Goal: Task Accomplishment & Management: Complete application form

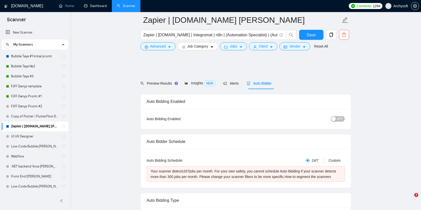
click at [101, 6] on link "Dashboard" at bounding box center [95, 6] width 23 height 4
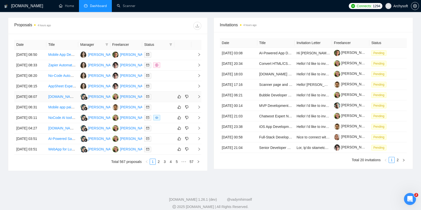
scroll to position [182, 0]
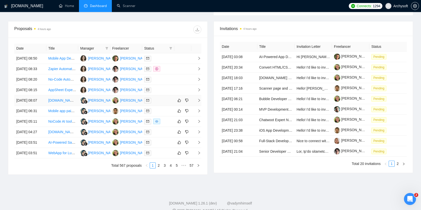
click at [167, 104] on div at bounding box center [158, 101] width 28 height 6
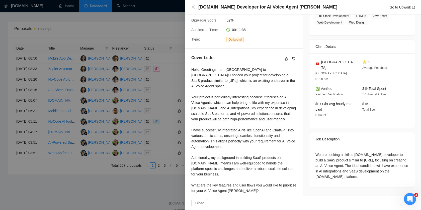
scroll to position [0, 0]
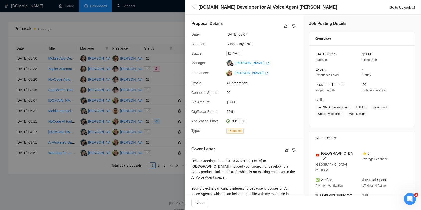
click at [174, 93] on div at bounding box center [210, 105] width 421 height 210
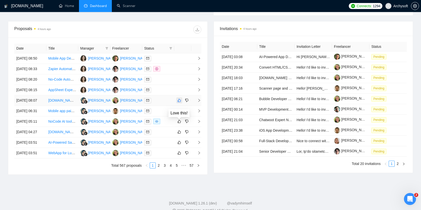
click at [179, 103] on icon "like" at bounding box center [180, 101] width 4 height 4
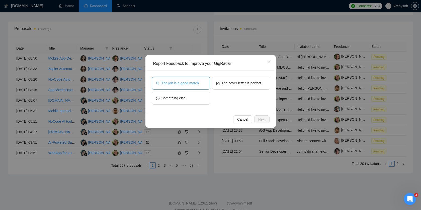
click at [196, 81] on span "The job is a good match" at bounding box center [179, 83] width 37 height 6
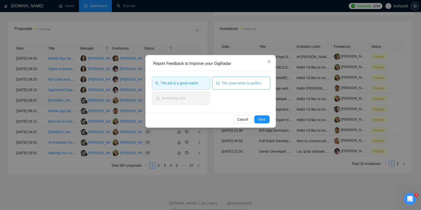
click at [237, 81] on span "The cover letter is perfect" at bounding box center [242, 83] width 40 height 6
click at [266, 119] on button "Next" at bounding box center [261, 120] width 15 height 8
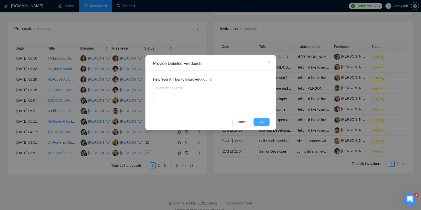
click at [262, 119] on span "Save" at bounding box center [262, 122] width 8 height 6
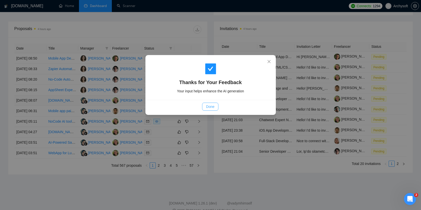
click at [213, 110] on button "Done" at bounding box center [210, 107] width 16 height 8
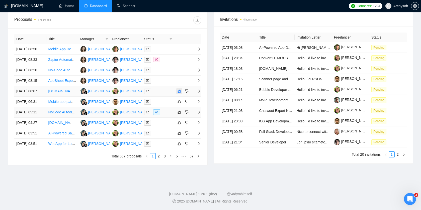
scroll to position [218, 0]
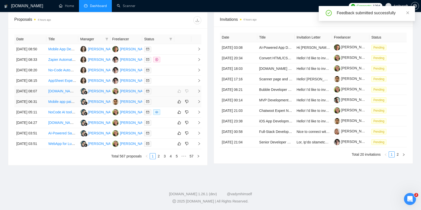
click at [167, 99] on div at bounding box center [158, 102] width 28 height 6
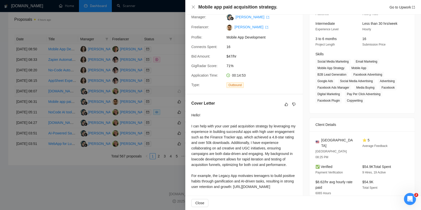
scroll to position [106, 0]
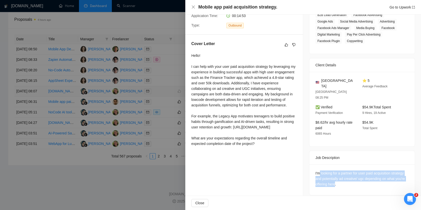
drag, startPoint x: 348, startPoint y: 181, endPoint x: 319, endPoint y: 167, distance: 32.0
click at [319, 171] on div "I'm looking for a partner for user paid acquisition strategy and potentially ad…" at bounding box center [361, 179] width 93 height 17
click at [317, 175] on div "I'm looking for a partner for user paid acquisition strategy and potentially ad…" at bounding box center [361, 179] width 93 height 17
drag, startPoint x: 377, startPoint y: 168, endPoint x: 367, endPoint y: 174, distance: 12.1
click at [367, 174] on div "I'm looking for a partner for user paid acquisition strategy and potentially ad…" at bounding box center [361, 179] width 93 height 17
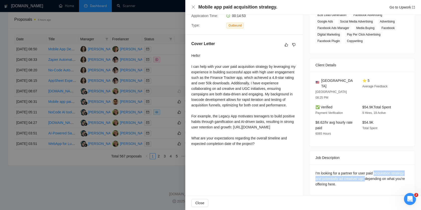
copy div "acquisition strategy and potentially ad creative/ ugc"
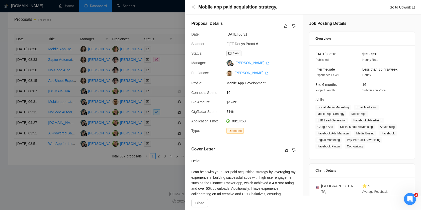
click at [140, 121] on div at bounding box center [210, 105] width 421 height 210
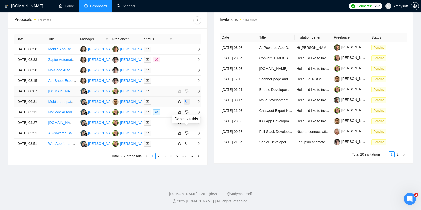
click at [187, 103] on icon "dislike" at bounding box center [187, 102] width 4 height 4
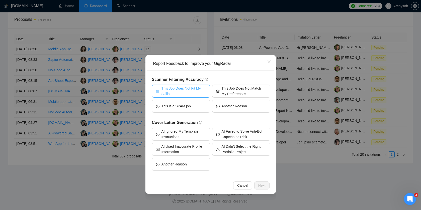
click at [202, 90] on span "This Job Does Not Fit My Skills" at bounding box center [183, 91] width 45 height 11
click at [263, 183] on span "Next" at bounding box center [261, 186] width 7 height 6
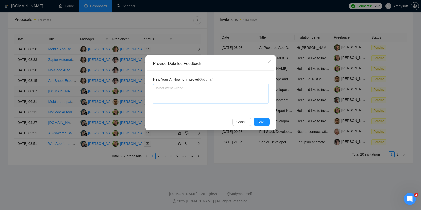
click at [201, 100] on textarea at bounding box center [210, 93] width 115 height 19
paste textarea "acquisition strategy and potentially ad creative/ ugc"
type textarea "acquisition strategy and potentially ad creative/ ugc"
type textarea "acquisition strategy and potentially ad creative/ ugc -"
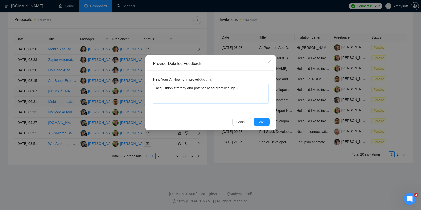
type textarea "acquisition strategy and potentially ad creative/ ugc - т"
type textarea "acquisition strategy and potentially ad creative/ ugc - тг"
type textarea "acquisition strategy and potentially ad creative/ ugc - т"
type textarea "acquisition strategy and potentially ad creative/ ugc -"
type textarea "acquisition strategy and potentially ad creative/ ugc - d"
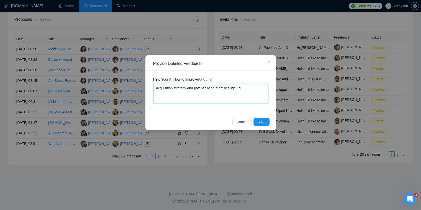
type textarea "acquisition strategy and potentially ad creative/ ugc - do"
type textarea "acquisition strategy and potentially ad creative/ ugc - do n"
type textarea "acquisition strategy and potentially ad creative/ ugc - do no"
type textarea "acquisition strategy and potentially ad creative/ ugc - do not"
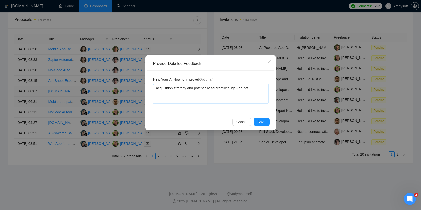
type textarea "acquisition strategy and potentially ad creative/ ugc - do not"
type textarea "acquisition strategy and potentially ad creative/ ugc - do not f"
type textarea "acquisition strategy and potentially ad creative/ ugc - do not fe"
type textarea "acquisition strategy and potentially ad creative/ ugc - do not fee"
type textarea "acquisition strategy and potentially ad creative/ ugc - do not feet"
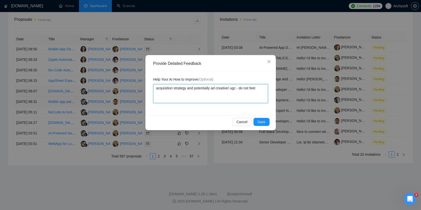
type textarea "acquisition strategy and potentially ad creative/ ugc - do not feet"
type textarea "acquisition strategy and potentially ad creative/ ugc - do not fee"
type textarea "acquisition strategy and potentially ad creative/ ugc - do not fe"
type textarea "acquisition strategy and potentially ad creative/ ugc - do not f"
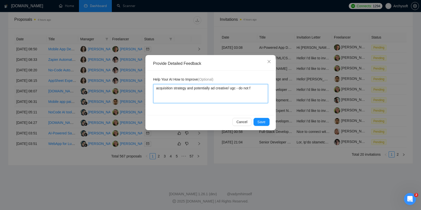
type textarea "acquisition strategy and potentially ad creative/ ugc - do not"
type textarea "acquisition strategy and potentially ad creative/ ugc - do no"
type textarea "acquisition strategy and potentially ad creative/ ugc - do n"
type textarea "acquisition strategy and potentially ad creative/ ugc - do"
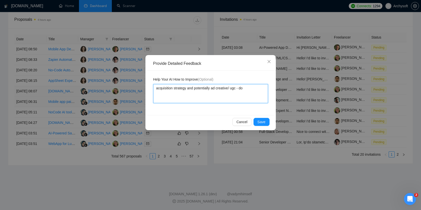
type textarea "acquisition strategy and potentially ad creative/ ugc - do"
type textarea "acquisition strategy and potentially ad creative/ ugc - d"
type textarea "acquisition strategy and potentially ad creative/ ugc -"
type textarea "acquisition strategy and potentially ad creative/ ugc - n"
type textarea "acquisition strategy and potentially ad creative/ ugc - no"
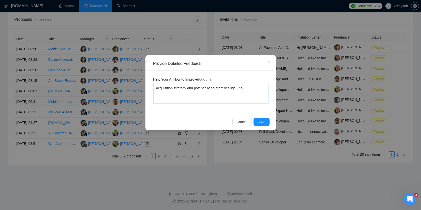
type textarea "acquisition strategy and potentially ad creative/ ugc - not"
type textarea "acquisition strategy and potentially ad creative/ ugc - not u"
type textarea "acquisition strategy and potentially ad creative/ ugc - not uo"
type textarea "acquisition strategy and potentially ad creative/ ugc - not uor"
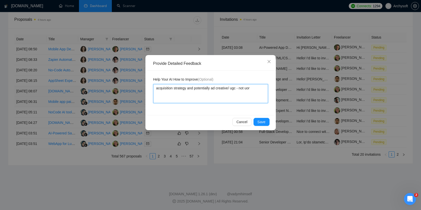
type textarea "acquisition strategy and potentially ad creative/ ugc - not uor"
type textarea "acquisition strategy and potentially ad creative/ ugc - not uo"
type textarea "acquisition strategy and potentially ad creative/ ugc - not u"
type textarea "acquisition strategy and potentially ad creative/ ugc - not"
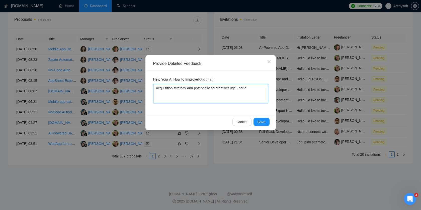
type textarea "acquisition strategy and potentially ad creative/ ugc - not ou"
type textarea "acquisition strategy and potentially ad creative/ ugc - not our"
type textarea "acquisition strategy and potentially ad creative/ ugc - not our s"
type textarea "acquisition strategy and potentially ad creative/ ugc - not our sk"
type textarea "acquisition strategy and potentially ad creative/ ugc - not our ski"
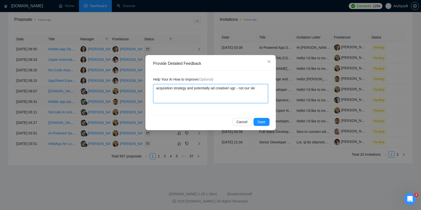
type textarea "acquisition strategy and potentially ad creative/ ugc - not our skil"
type textarea "acquisition strategy and potentially ad creative/ ugc - not our skill"
type textarea "acquisition strategy and potentially ad creative/ ugc - not our skills"
click at [262, 123] on span "Save" at bounding box center [262, 122] width 8 height 6
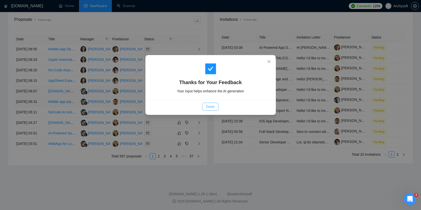
click at [208, 108] on span "Done" at bounding box center [210, 107] width 8 height 6
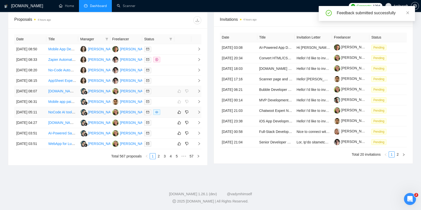
click at [171, 114] on div at bounding box center [158, 113] width 28 height 6
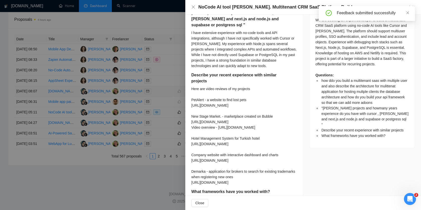
scroll to position [192, 0]
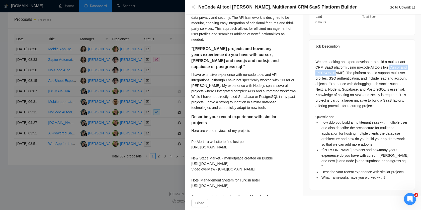
drag, startPoint x: 393, startPoint y: 61, endPoint x: 338, endPoint y: 66, distance: 55.4
click at [338, 66] on div "We are seeking an expert developer to build a multitenant CRM SaaS platform usi…" at bounding box center [361, 119] width 93 height 121
copy div "Cursor and [PERSON_NAME]"
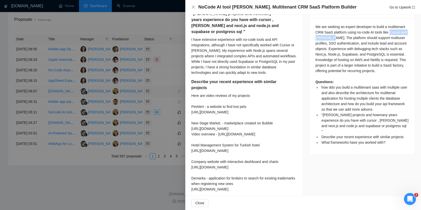
scroll to position [259, 0]
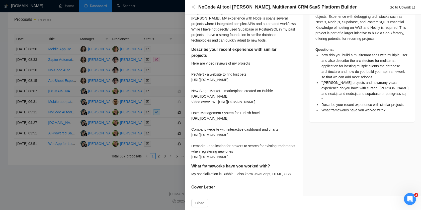
click at [130, 113] on div at bounding box center [210, 105] width 421 height 210
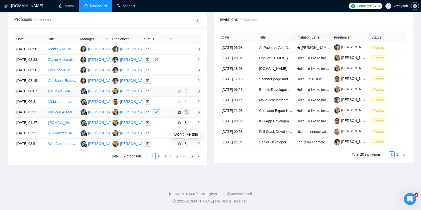
click at [188, 114] on icon "dislike" at bounding box center [187, 112] width 4 height 4
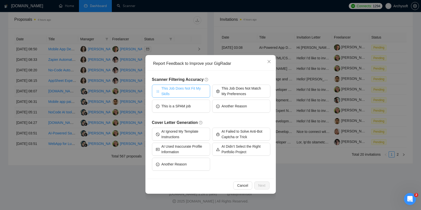
click at [201, 88] on span "This Job Does Not Fit My Skills" at bounding box center [183, 91] width 45 height 11
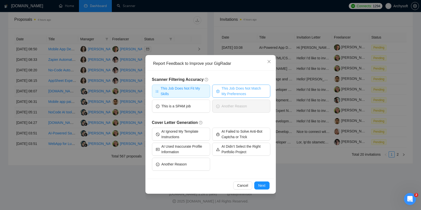
click at [229, 89] on span "This Job Does Not Match My Preferences" at bounding box center [244, 91] width 45 height 11
click at [263, 187] on span "Next" at bounding box center [261, 186] width 7 height 6
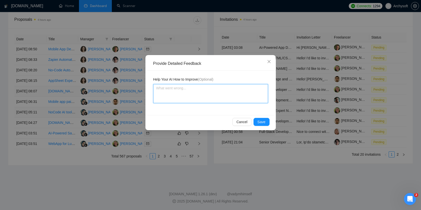
click at [220, 101] on textarea at bounding box center [210, 93] width 115 height 19
paste textarea "Cursor and [PERSON_NAME]"
type textarea "Cursor and [PERSON_NAME]"
type textarea "Cursor and [PERSON_NAME] -"
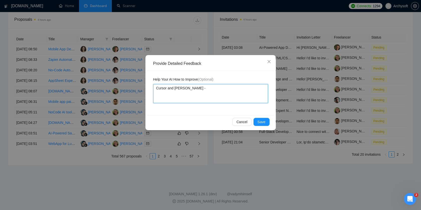
type textarea "Cursor and [PERSON_NAME] -"
type textarea "Cursor and [PERSON_NAME] - n"
type textarea "Cursor and [PERSON_NAME] - no"
type textarea "Cursor and [PERSON_NAME] - not"
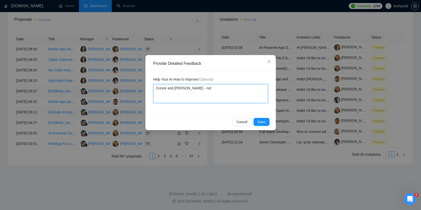
type textarea "Cursor and [PERSON_NAME] - not m"
type textarea "Cursor and [PERSON_NAME] - not my"
type textarea "Cursor and [PERSON_NAME] - not my s"
type textarea "Cursor and [PERSON_NAME] - not my sk"
type textarea "Cursor and [PERSON_NAME] - not my ski"
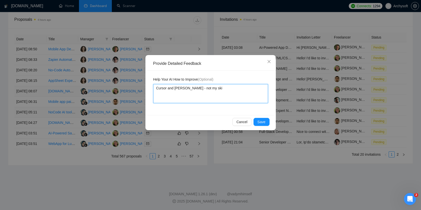
type textarea "Cursor and [PERSON_NAME] - not my skil"
type textarea "Cursor and [PERSON_NAME] - not my skill"
type textarea "Cursor and [PERSON_NAME] - not my skills"
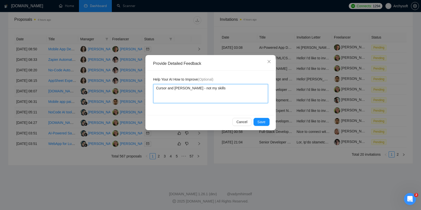
type textarea "Cursor and [PERSON_NAME] - not my skills,"
type textarea "Cursor and [PERSON_NAME] - not my skills, w"
type textarea "Cursor and [PERSON_NAME] - not my skills, we"
type textarea "Cursor and [PERSON_NAME] - not my skills, w"
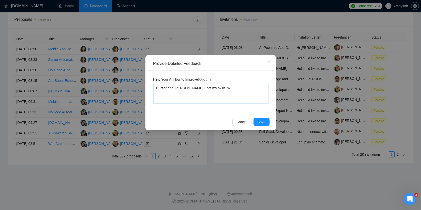
type textarea "Cursor and [PERSON_NAME] - not my skills,"
type textarea "Cursor and [PERSON_NAME] - not my skills"
type textarea "Cursor and [PERSON_NAME] - not my skills!"
type textarea "Cursor and [PERSON_NAME] AI - not my skills!!"
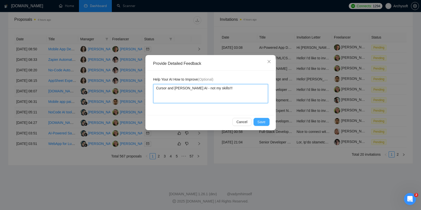
type textarea "Cursor and [PERSON_NAME] AI - not my skills!!!"
click at [261, 123] on span "Save" at bounding box center [262, 122] width 8 height 6
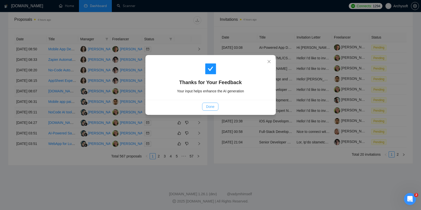
click at [208, 107] on span "Done" at bounding box center [210, 107] width 8 height 6
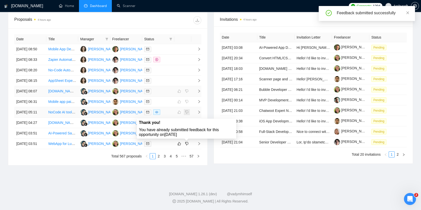
click at [187, 115] on span at bounding box center [187, 112] width 6 height 6
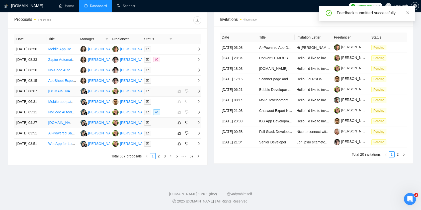
click at [166, 126] on div at bounding box center [158, 123] width 28 height 6
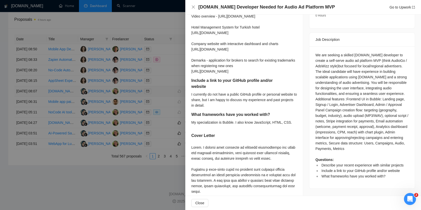
scroll to position [185, 0]
drag, startPoint x: 286, startPoint y: 130, endPoint x: 225, endPoint y: 129, distance: 61.4
click at [224, 126] on div "My specialization is Bubble. I also know JavaScript, HTML, CSS." at bounding box center [241, 123] width 101 height 6
click at [225, 126] on div "My specialization is Bubble. I also know JavaScript, HTML, CSS." at bounding box center [241, 123] width 101 height 6
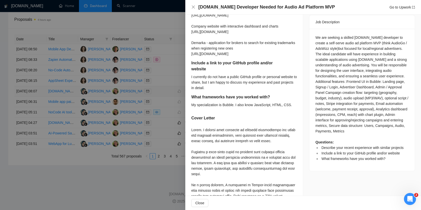
scroll to position [212, 0]
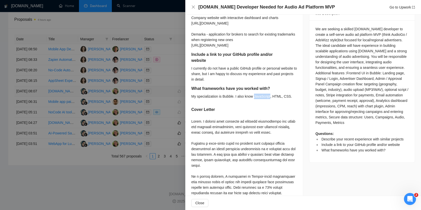
drag, startPoint x: 257, startPoint y: 102, endPoint x: 273, endPoint y: 102, distance: 16.3
click at [273, 99] on div "My specialization is Bubble. I also know JavaScript, HTML, CSS." at bounding box center [241, 97] width 101 height 6
copy div "JavaScript"
click at [133, 88] on div at bounding box center [210, 105] width 421 height 210
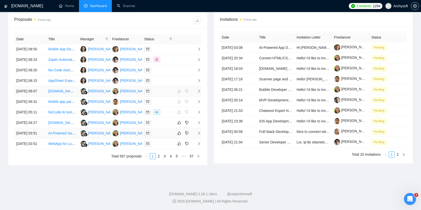
click at [166, 136] on div at bounding box center [158, 134] width 28 height 6
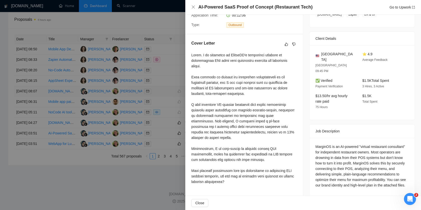
scroll to position [226, 0]
click at [154, 135] on div at bounding box center [210, 105] width 421 height 210
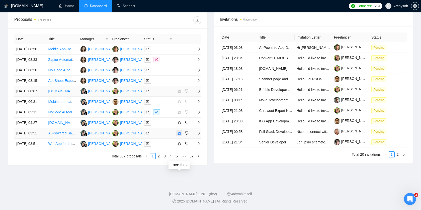
click at [180, 135] on icon "like" at bounding box center [179, 133] width 3 height 3
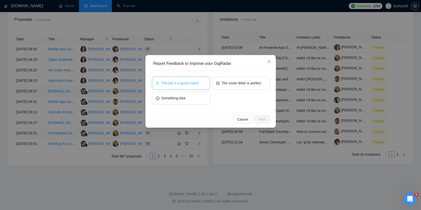
click at [171, 85] on span "The job is a good match" at bounding box center [179, 83] width 37 height 6
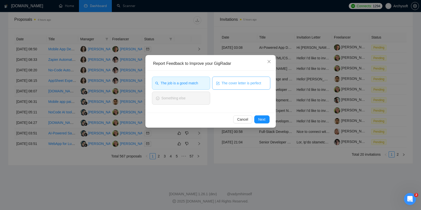
click at [233, 85] on span "The cover letter is perfect" at bounding box center [242, 83] width 40 height 6
click at [263, 119] on span "Next" at bounding box center [261, 120] width 7 height 6
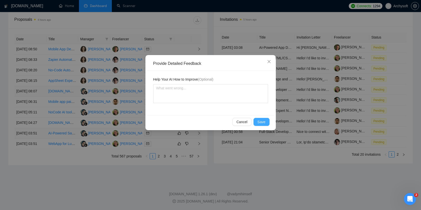
click at [263, 122] on span "Save" at bounding box center [262, 122] width 8 height 6
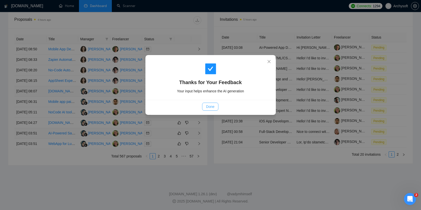
click at [210, 107] on span "Done" at bounding box center [210, 107] width 8 height 6
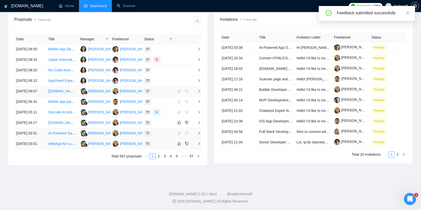
scroll to position [239, 0]
click at [163, 141] on div at bounding box center [158, 144] width 28 height 6
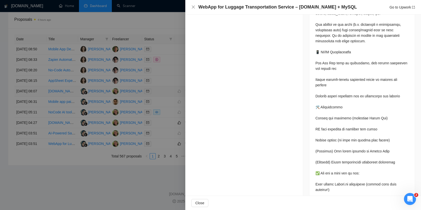
scroll to position [521, 0]
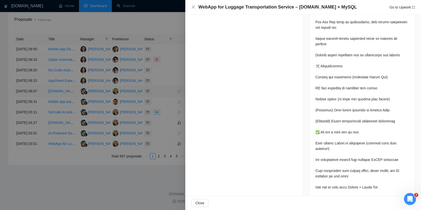
click at [159, 125] on div at bounding box center [210, 105] width 421 height 210
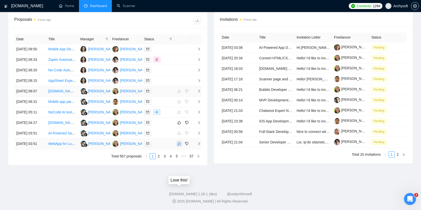
click at [181, 142] on button "button" at bounding box center [179, 144] width 6 height 6
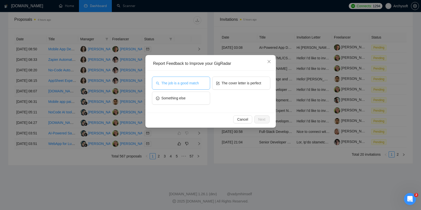
click at [192, 85] on span "The job is a good match" at bounding box center [179, 83] width 37 height 6
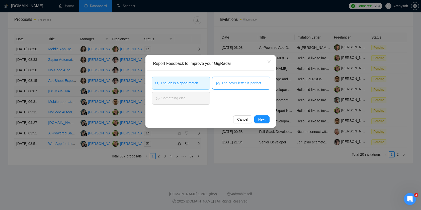
click at [219, 84] on icon "form" at bounding box center [217, 83] width 3 height 3
click at [262, 119] on span "Next" at bounding box center [261, 120] width 7 height 6
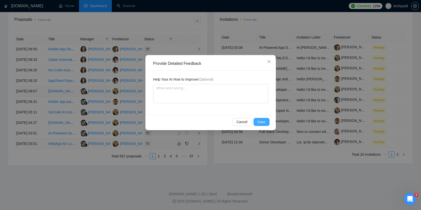
click at [269, 122] on button "Save" at bounding box center [262, 122] width 16 height 8
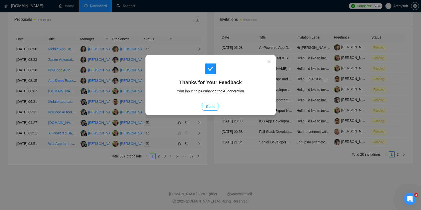
click at [210, 107] on span "Done" at bounding box center [210, 107] width 8 height 6
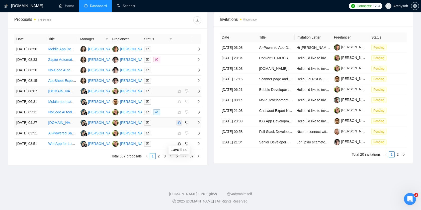
click at [180, 121] on icon "like" at bounding box center [180, 123] width 4 height 4
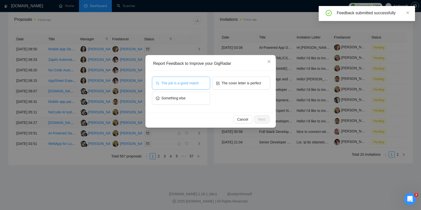
click at [201, 84] on button "The job is a good match" at bounding box center [181, 83] width 58 height 13
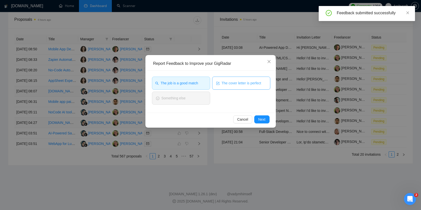
click at [230, 84] on span "The cover letter is perfect" at bounding box center [242, 83] width 40 height 6
click at [261, 128] on div "Report Feedback to Improve your GigRadar The job is a good match The cover lett…" at bounding box center [210, 105] width 421 height 210
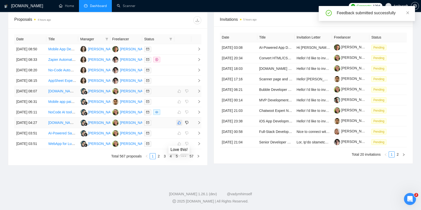
click at [182, 120] on button "button" at bounding box center [179, 123] width 6 height 6
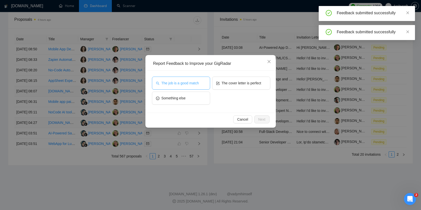
click at [197, 87] on button "The job is a good match" at bounding box center [181, 83] width 58 height 13
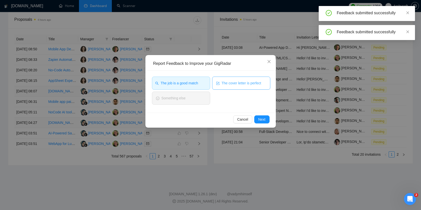
click at [225, 87] on button "The cover letter is perfect" at bounding box center [241, 83] width 58 height 13
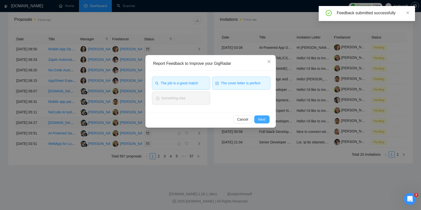
click at [263, 120] on span "Next" at bounding box center [261, 120] width 7 height 6
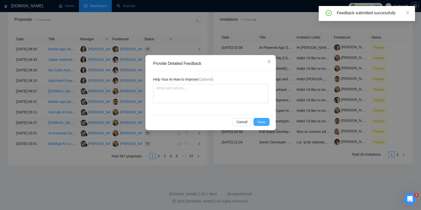
click at [264, 123] on span "Save" at bounding box center [262, 122] width 8 height 6
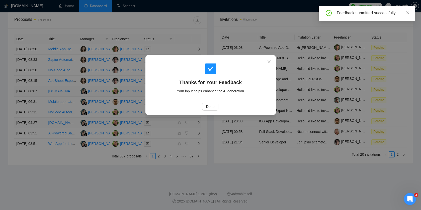
click at [268, 62] on icon "close" at bounding box center [268, 61] width 3 height 3
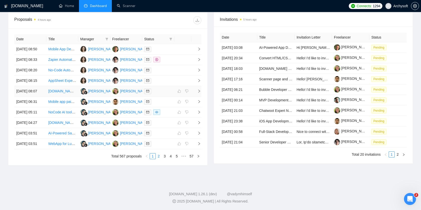
click at [159, 157] on link "2" at bounding box center [159, 157] width 6 height 6
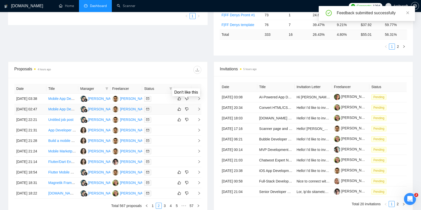
scroll to position [151, 0]
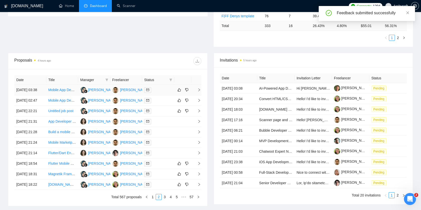
click at [164, 96] on td at bounding box center [158, 90] width 32 height 11
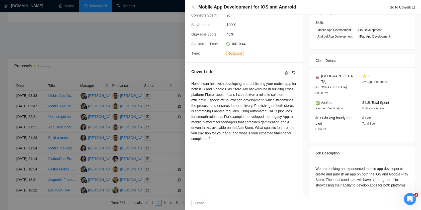
scroll to position [140, 0]
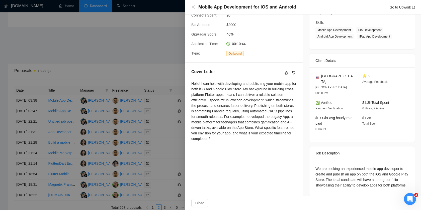
click at [162, 146] on div at bounding box center [210, 105] width 421 height 210
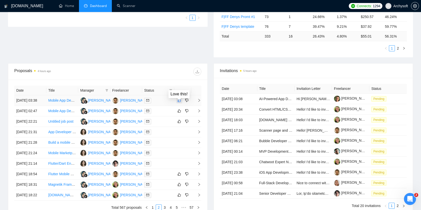
click at [179, 103] on icon "like" at bounding box center [180, 101] width 4 height 4
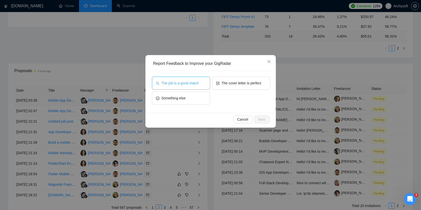
click at [192, 83] on span "The job is a good match" at bounding box center [179, 83] width 37 height 6
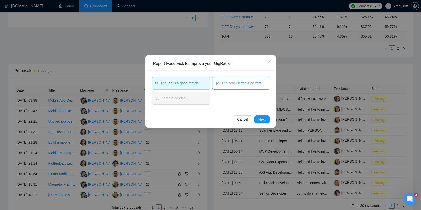
click at [235, 83] on span "The cover letter is perfect" at bounding box center [242, 83] width 40 height 6
click at [265, 118] on span "Next" at bounding box center [261, 120] width 7 height 6
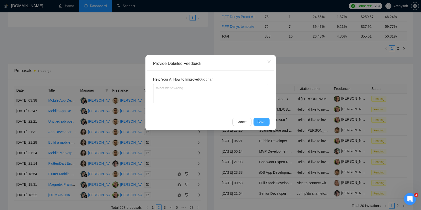
click at [266, 124] on button "Save" at bounding box center [262, 122] width 16 height 8
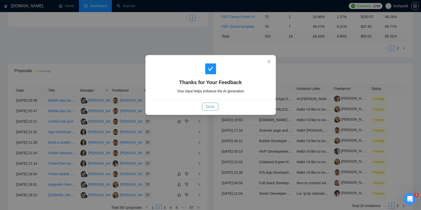
click at [215, 109] on button "Done" at bounding box center [210, 107] width 16 height 8
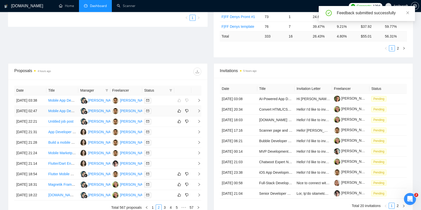
click at [167, 114] on div at bounding box center [158, 111] width 28 height 6
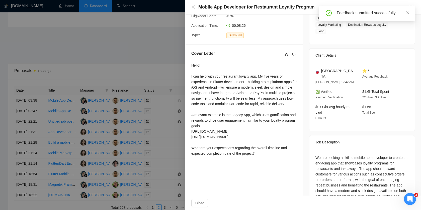
scroll to position [113, 0]
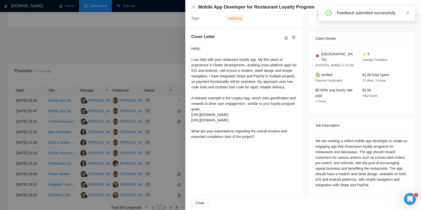
click at [121, 138] on div at bounding box center [210, 105] width 421 height 210
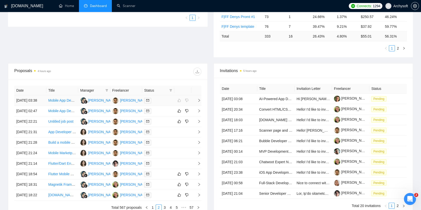
click at [161, 101] on div at bounding box center [158, 101] width 28 height 6
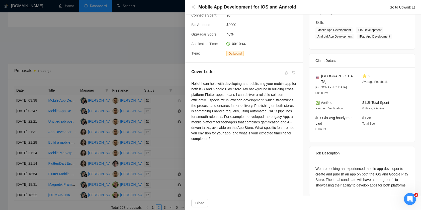
click at [158, 113] on div at bounding box center [210, 105] width 421 height 210
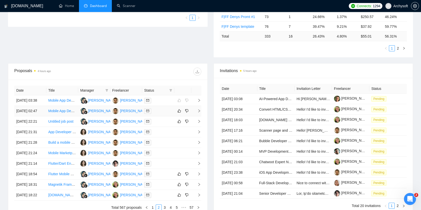
click at [160, 114] on div at bounding box center [158, 111] width 28 height 6
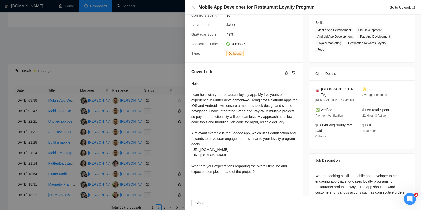
click at [161, 115] on div at bounding box center [210, 105] width 421 height 210
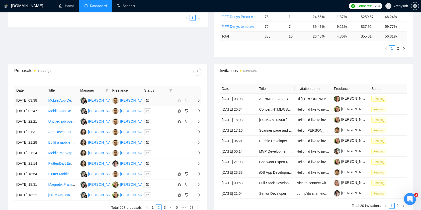
click at [161, 104] on div at bounding box center [158, 101] width 28 height 6
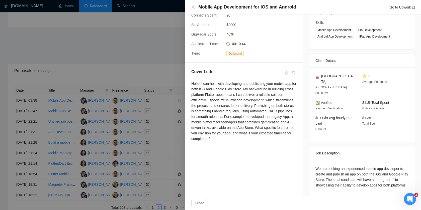
click at [162, 108] on div at bounding box center [210, 105] width 421 height 210
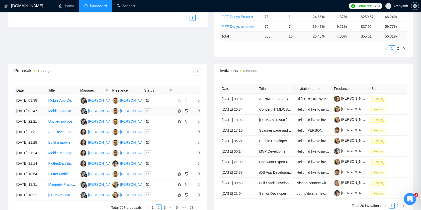
click at [162, 114] on td at bounding box center [158, 111] width 32 height 11
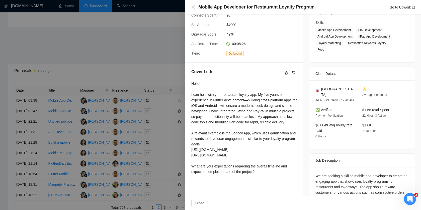
click at [161, 114] on div at bounding box center [210, 105] width 421 height 210
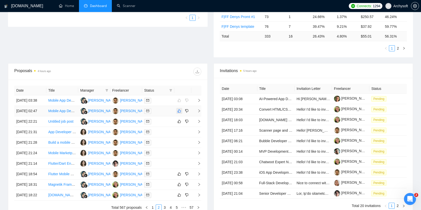
click at [180, 113] on icon "like" at bounding box center [180, 111] width 4 height 4
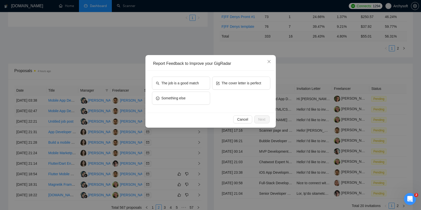
click at [195, 91] on div "The job is a good match" at bounding box center [181, 84] width 58 height 15
click at [196, 88] on button "The job is a good match" at bounding box center [181, 83] width 58 height 13
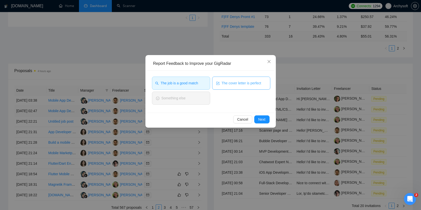
click at [219, 88] on button "The cover letter is perfect" at bounding box center [241, 83] width 58 height 13
click at [263, 120] on span "Next" at bounding box center [261, 120] width 7 height 6
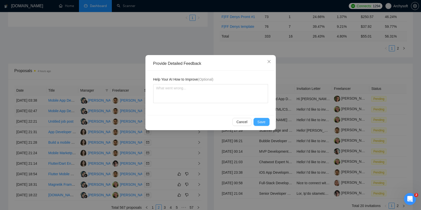
click at [264, 121] on span "Save" at bounding box center [262, 122] width 8 height 6
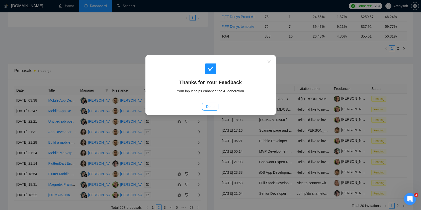
click at [215, 108] on button "Done" at bounding box center [210, 107] width 16 height 8
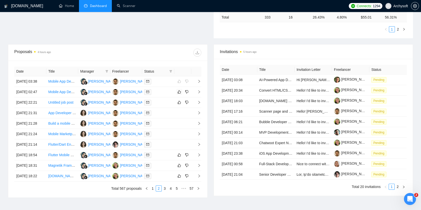
scroll to position [168, 0]
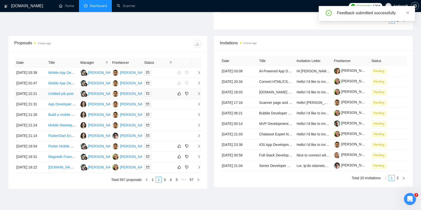
click at [163, 97] on div at bounding box center [158, 94] width 28 height 6
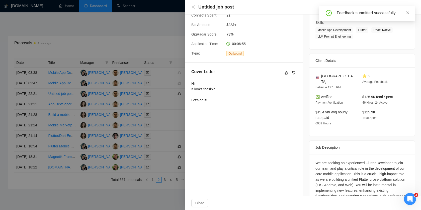
scroll to position [100, 0]
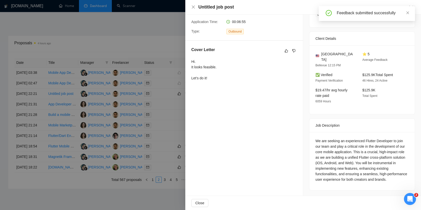
click at [172, 126] on div at bounding box center [210, 105] width 421 height 210
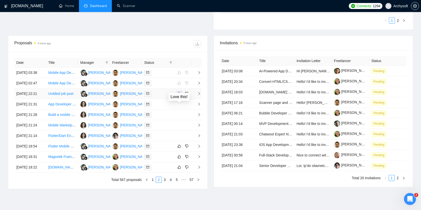
click at [181, 97] on button "button" at bounding box center [179, 94] width 6 height 6
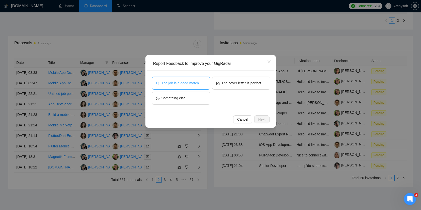
click at [188, 86] on button "The job is a good match" at bounding box center [181, 83] width 58 height 13
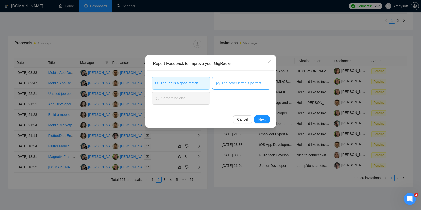
click at [217, 86] on button "The cover letter is perfect" at bounding box center [241, 83] width 58 height 13
click at [267, 122] on button "Next" at bounding box center [261, 120] width 15 height 8
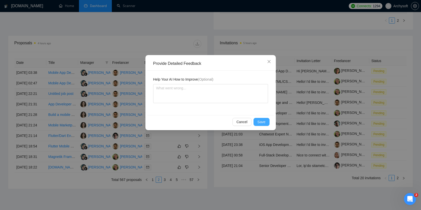
click at [266, 122] on button "Save" at bounding box center [262, 122] width 16 height 8
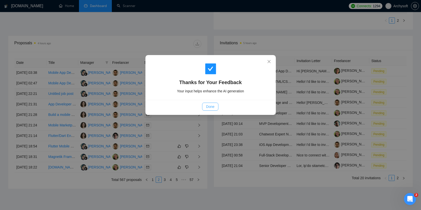
click at [212, 109] on span "Done" at bounding box center [210, 107] width 8 height 6
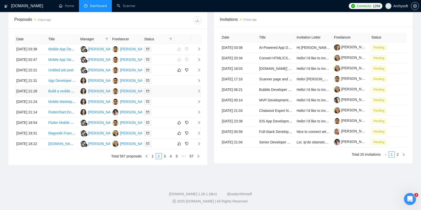
scroll to position [228, 0]
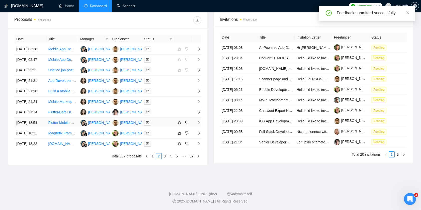
click at [168, 123] on div at bounding box center [158, 123] width 28 height 6
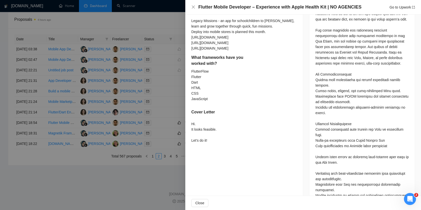
scroll to position [291, 0]
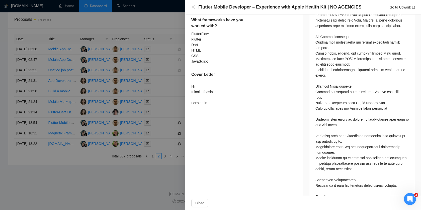
click at [149, 132] on div at bounding box center [210, 105] width 421 height 210
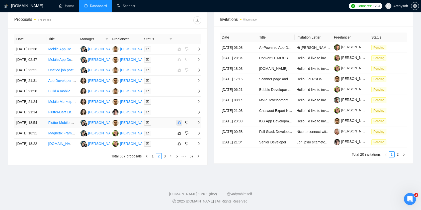
click at [178, 123] on icon "like" at bounding box center [180, 123] width 4 height 4
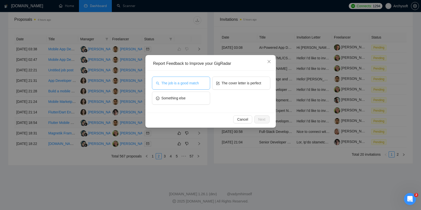
click at [186, 81] on span "The job is a good match" at bounding box center [179, 83] width 37 height 6
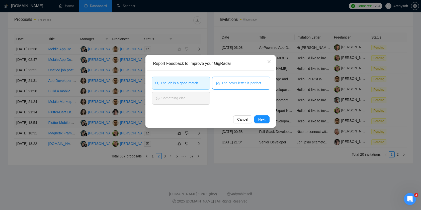
click at [223, 81] on span "The cover letter is perfect" at bounding box center [242, 83] width 40 height 6
click at [265, 120] on span "Next" at bounding box center [261, 120] width 7 height 6
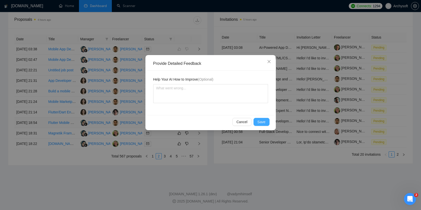
click at [260, 122] on span "Save" at bounding box center [262, 122] width 8 height 6
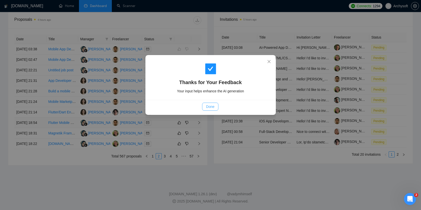
click at [210, 107] on span "Done" at bounding box center [210, 107] width 8 height 6
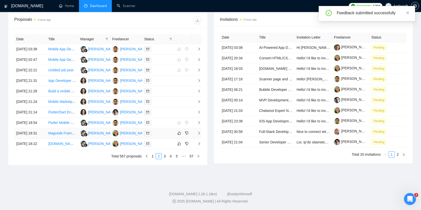
click at [166, 136] on div at bounding box center [158, 134] width 28 height 6
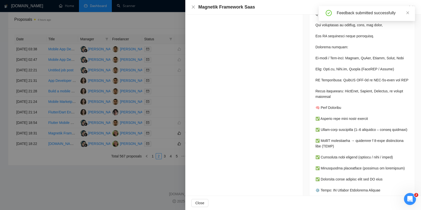
scroll to position [551, 0]
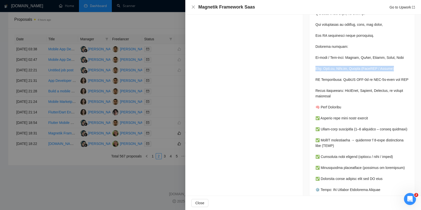
drag, startPoint x: 312, startPoint y: 74, endPoint x: 397, endPoint y: 74, distance: 85.3
click at [397, 74] on div at bounding box center [361, 210] width 105 height 1007
click at [339, 110] on div at bounding box center [361, 209] width 93 height 993
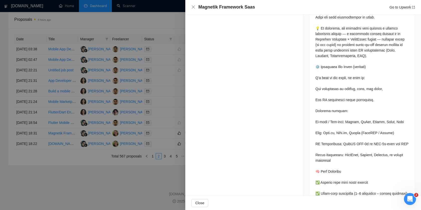
scroll to position [490, 0]
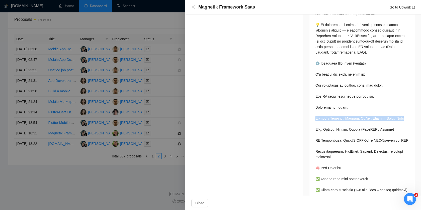
drag, startPoint x: 315, startPoint y: 118, endPoint x: 328, endPoint y: 126, distance: 15.3
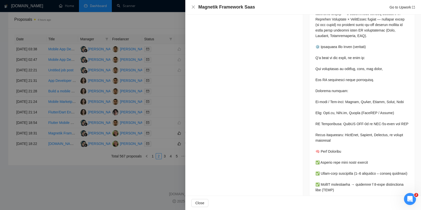
scroll to position [513, 0]
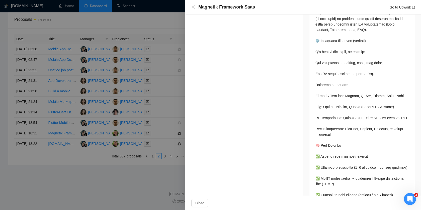
click at [176, 132] on div at bounding box center [210, 105] width 421 height 210
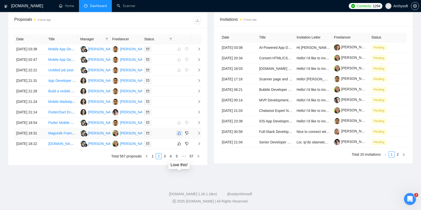
click at [179, 135] on icon "like" at bounding box center [179, 133] width 3 height 3
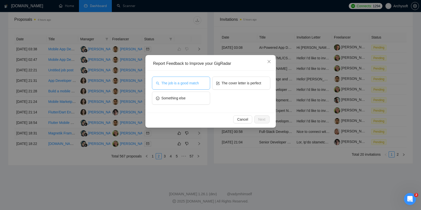
click at [193, 87] on button "The job is a good match" at bounding box center [181, 83] width 58 height 13
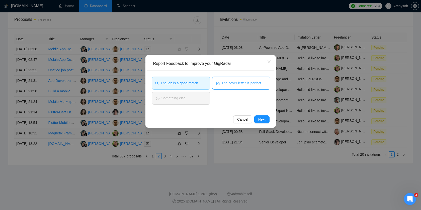
click at [226, 87] on button "The cover letter is perfect" at bounding box center [241, 83] width 58 height 13
click at [261, 118] on span "Next" at bounding box center [261, 120] width 7 height 6
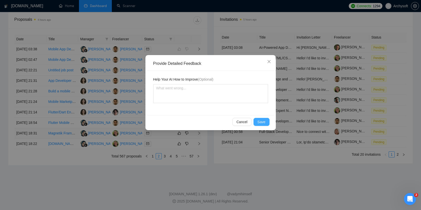
click at [263, 124] on span "Save" at bounding box center [262, 122] width 8 height 6
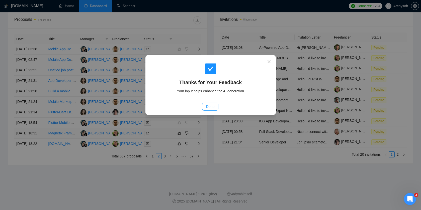
click at [211, 108] on span "Done" at bounding box center [210, 107] width 8 height 6
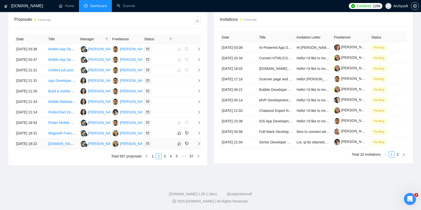
click at [165, 147] on div at bounding box center [158, 144] width 28 height 6
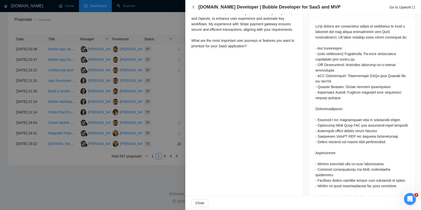
scroll to position [215, 0]
click at [157, 158] on div at bounding box center [210, 105] width 421 height 210
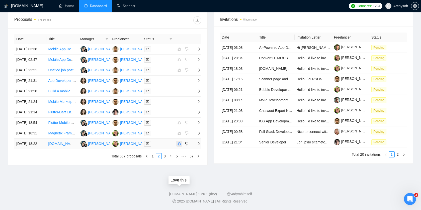
click at [181, 143] on icon "like" at bounding box center [180, 144] width 4 height 4
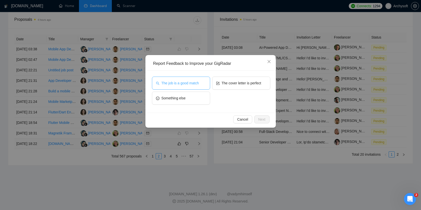
click at [202, 78] on button "The job is a good match" at bounding box center [181, 83] width 58 height 13
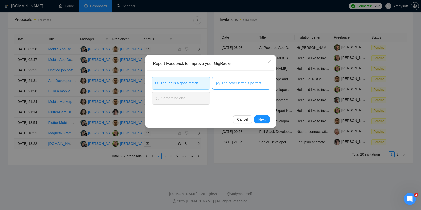
click at [224, 78] on button "The cover letter is perfect" at bounding box center [241, 83] width 58 height 13
click at [263, 118] on span "Next" at bounding box center [261, 120] width 7 height 6
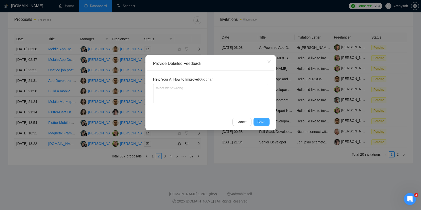
click at [263, 124] on span "Save" at bounding box center [262, 122] width 8 height 6
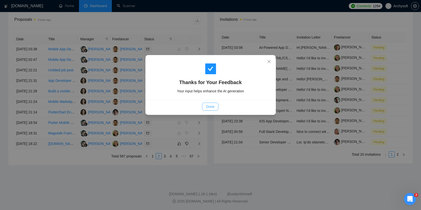
click at [210, 106] on span "Done" at bounding box center [210, 107] width 8 height 6
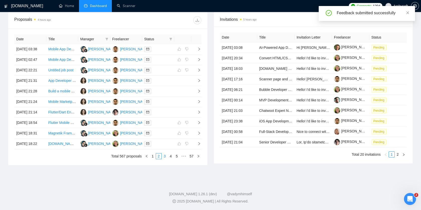
click at [165, 156] on link "3" at bounding box center [165, 157] width 6 height 6
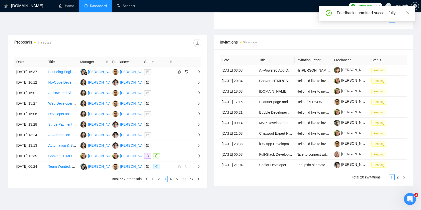
scroll to position [163, 0]
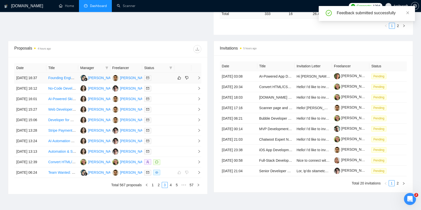
click at [162, 79] on div at bounding box center [158, 78] width 28 height 6
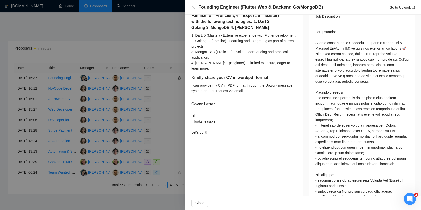
click at [253, 158] on div "Proposal Details Date: [DATE] 16:37 Scanner: F|FF Denys template Status: Sent M…" at bounding box center [244, 85] width 118 height 570
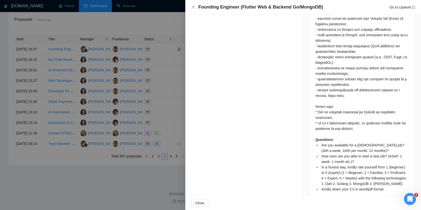
scroll to position [225, 0]
click at [335, 113] on div "Questions: Are you available for a [DEMOGRAPHIC_DATA] job? (40h a week, 160h pe…" at bounding box center [361, 29] width 93 height 325
click at [329, 116] on div "Questions: Are you available for a [DEMOGRAPHIC_DATA] job? (40h a week, 160h pe…" at bounding box center [361, 29] width 93 height 325
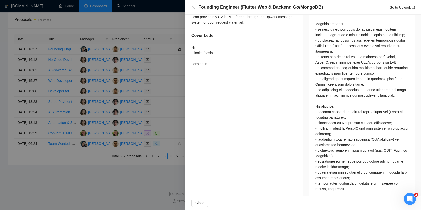
scroll to position [377, 0]
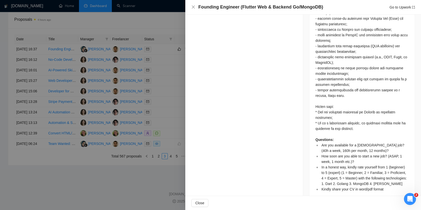
click at [177, 120] on div at bounding box center [210, 105] width 421 height 210
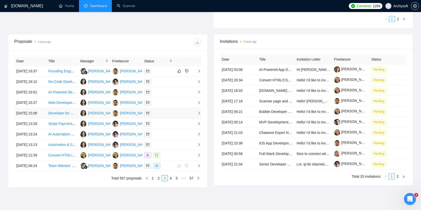
scroll to position [138, 0]
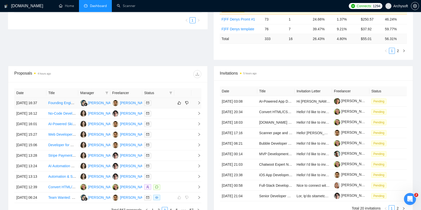
click at [169, 108] on td at bounding box center [158, 103] width 32 height 11
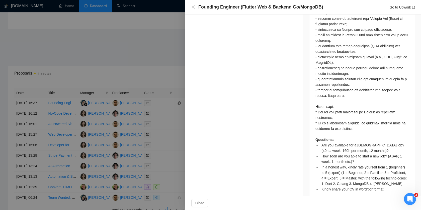
click at [145, 150] on div at bounding box center [210, 105] width 421 height 210
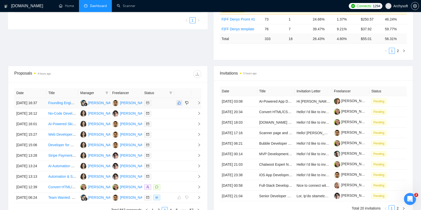
click at [180, 105] on icon "like" at bounding box center [179, 103] width 3 height 3
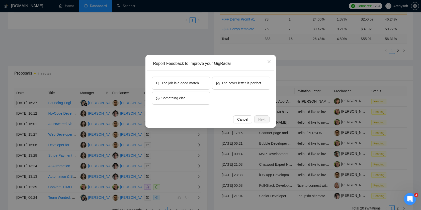
click at [196, 90] on div "The job is a good match" at bounding box center [181, 84] width 58 height 15
click at [233, 86] on span "The cover letter is perfect" at bounding box center [242, 83] width 40 height 6
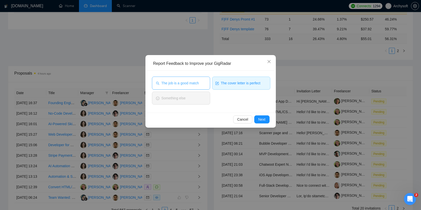
click at [192, 86] on span "The job is a good match" at bounding box center [179, 83] width 37 height 6
click at [261, 119] on span "Next" at bounding box center [261, 120] width 7 height 6
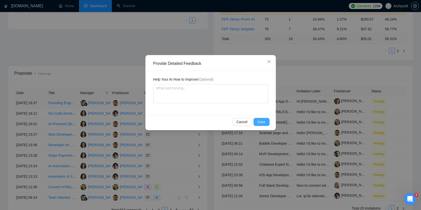
click at [261, 119] on span "Save" at bounding box center [262, 122] width 8 height 6
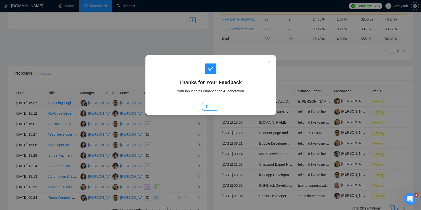
click at [202, 105] on button "Done" at bounding box center [210, 107] width 16 height 8
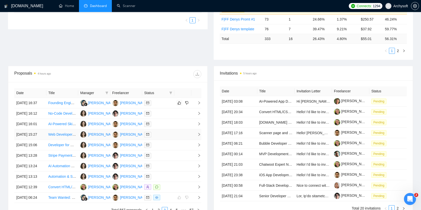
scroll to position [239, 0]
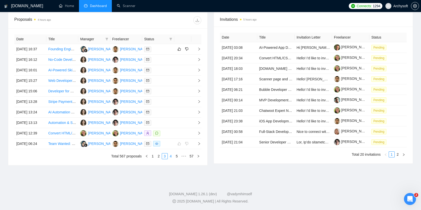
click at [170, 158] on link "4" at bounding box center [171, 157] width 6 height 6
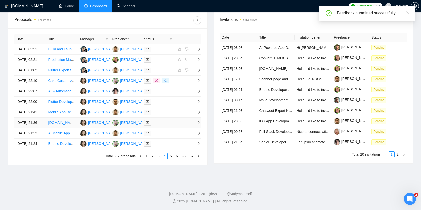
scroll to position [225, 0]
click at [171, 159] on link "5" at bounding box center [171, 157] width 6 height 6
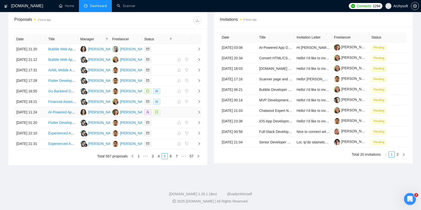
scroll to position [239, 0]
click at [171, 156] on link "6" at bounding box center [171, 157] width 6 height 6
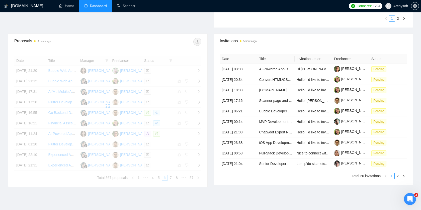
scroll to position [161, 0]
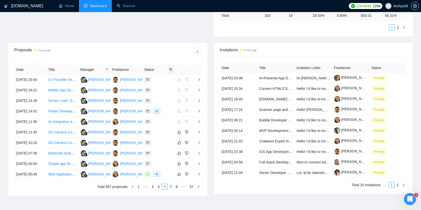
click at [171, 69] on icon "filter" at bounding box center [170, 69] width 3 height 3
click at [212, 114] on div "Invitations 5 hours ago Date Title Invitation Letter Freelancer Status [DATE] 0…" at bounding box center [314, 120] width 206 height 154
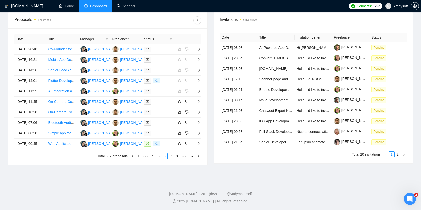
scroll to position [232, 0]
click at [162, 99] on div at bounding box center [158, 102] width 28 height 6
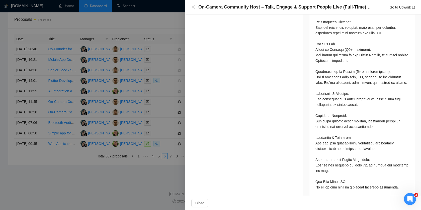
scroll to position [481, 0]
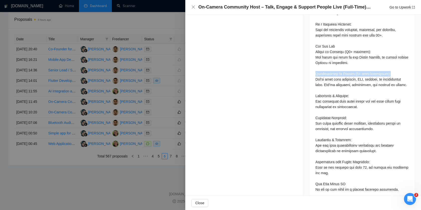
drag, startPoint x: 313, startPoint y: 71, endPoint x: 407, endPoint y: 71, distance: 94.5
click at [177, 92] on div at bounding box center [210, 105] width 421 height 210
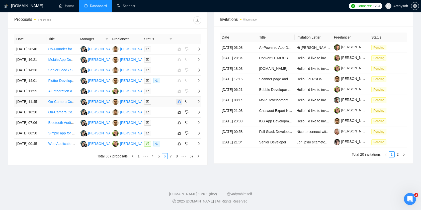
click at [178, 100] on icon "like" at bounding box center [180, 102] width 4 height 4
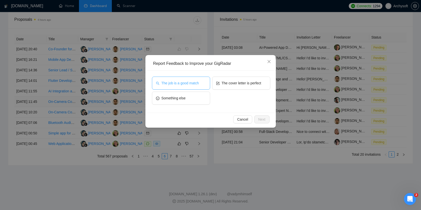
click at [195, 83] on span "The job is a good match" at bounding box center [179, 83] width 37 height 6
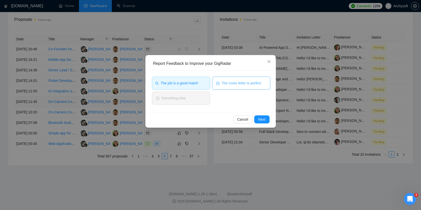
click at [227, 83] on span "The cover letter is perfect" at bounding box center [242, 83] width 40 height 6
click at [261, 112] on div "The job is a good match The cover letter is perfect Something else" at bounding box center [210, 92] width 127 height 42
click at [262, 117] on span "Next" at bounding box center [261, 120] width 7 height 6
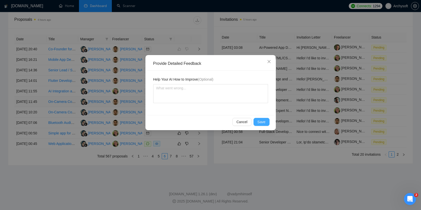
click at [259, 120] on span "Save" at bounding box center [262, 122] width 8 height 6
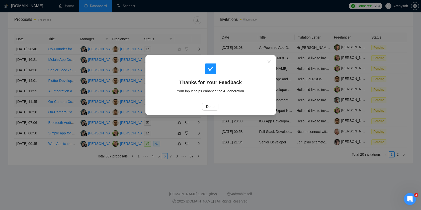
click at [213, 111] on div "Done" at bounding box center [210, 106] width 127 height 13
click at [208, 105] on span "Done" at bounding box center [210, 107] width 8 height 6
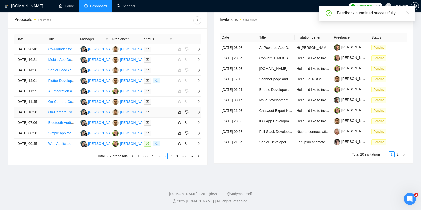
click at [165, 110] on div at bounding box center [158, 113] width 28 height 6
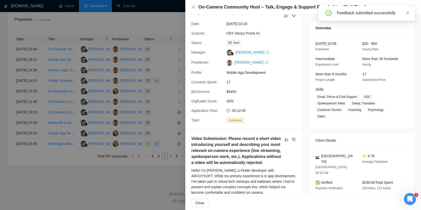
scroll to position [0, 0]
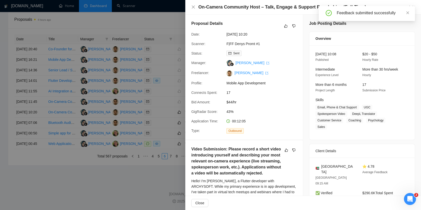
click at [182, 106] on div at bounding box center [210, 105] width 421 height 210
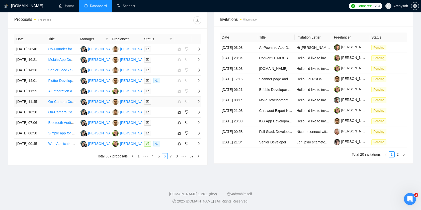
click at [162, 97] on td at bounding box center [158, 102] width 32 height 11
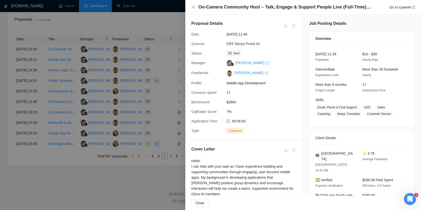
click at [176, 106] on div at bounding box center [210, 105] width 421 height 210
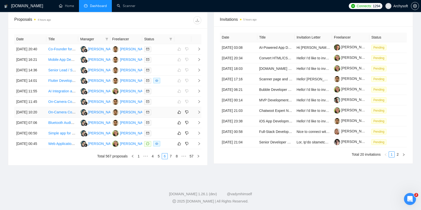
click at [171, 110] on div at bounding box center [158, 113] width 28 height 6
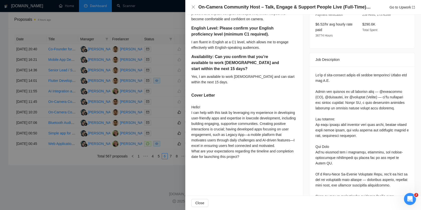
scroll to position [259, 0]
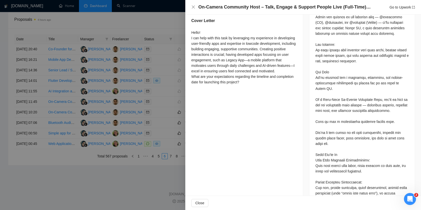
click at [162, 107] on div at bounding box center [210, 105] width 421 height 210
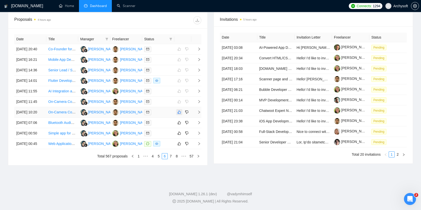
click at [179, 110] on icon "like" at bounding box center [180, 112] width 4 height 4
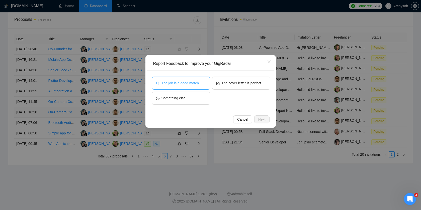
click at [202, 80] on button "The job is a good match" at bounding box center [181, 83] width 58 height 13
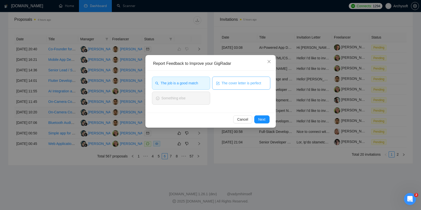
click at [232, 80] on button "The cover letter is perfect" at bounding box center [241, 83] width 58 height 13
click at [265, 118] on span "Next" at bounding box center [261, 120] width 7 height 6
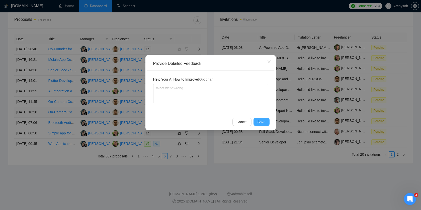
click at [263, 124] on span "Save" at bounding box center [262, 122] width 8 height 6
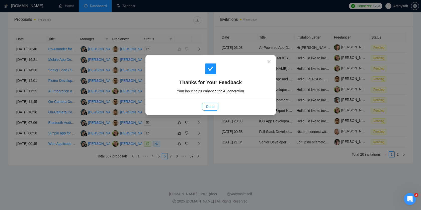
click at [208, 110] on button "Done" at bounding box center [210, 107] width 16 height 8
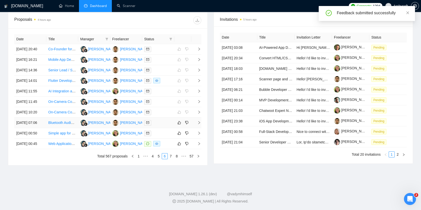
click at [162, 120] on div at bounding box center [158, 123] width 28 height 6
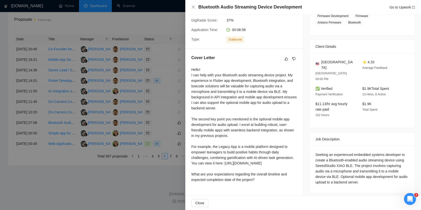
click at [162, 130] on div at bounding box center [210, 105] width 421 height 210
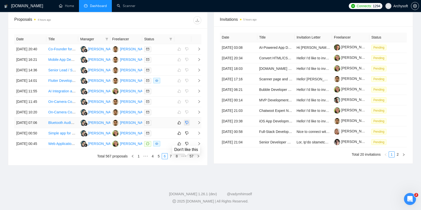
click at [188, 121] on icon "dislike" at bounding box center [186, 122] width 3 height 3
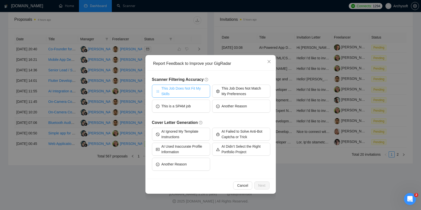
click at [195, 94] on span "This Job Does Not Fit My Skills" at bounding box center [183, 91] width 45 height 11
click at [260, 188] on span "Next" at bounding box center [261, 186] width 7 height 6
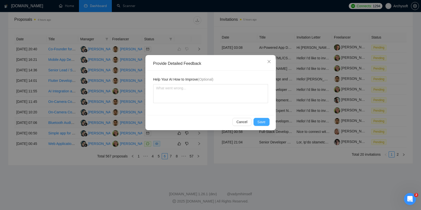
click at [266, 122] on button "Save" at bounding box center [262, 122] width 16 height 8
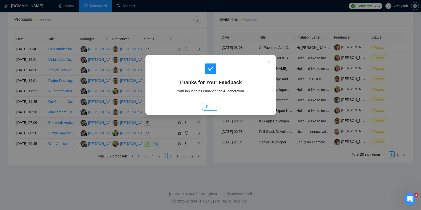
click at [217, 107] on button "Done" at bounding box center [210, 107] width 16 height 8
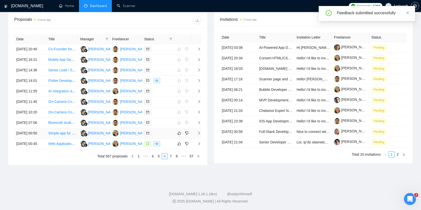
click at [170, 132] on div at bounding box center [158, 134] width 28 height 6
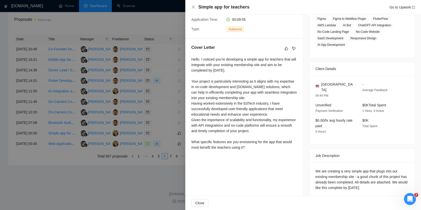
scroll to position [103, 0]
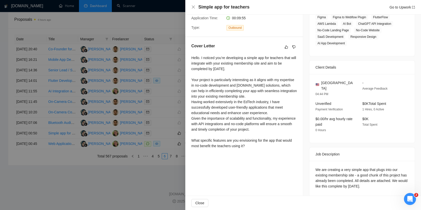
click at [180, 132] on div at bounding box center [210, 105] width 421 height 210
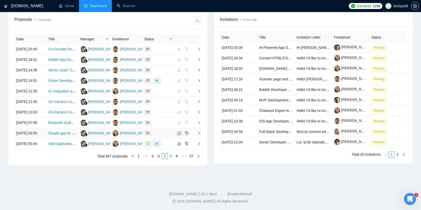
click at [180, 131] on icon "like" at bounding box center [180, 133] width 4 height 4
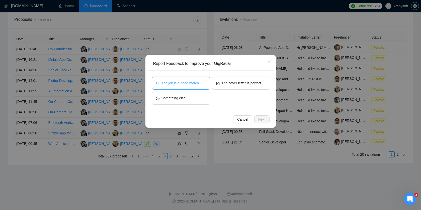
click at [196, 87] on button "The job is a good match" at bounding box center [181, 83] width 58 height 13
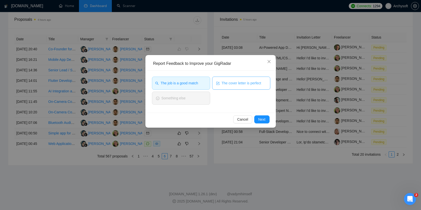
click at [225, 87] on button "The cover letter is perfect" at bounding box center [241, 83] width 58 height 13
click at [266, 121] on button "Next" at bounding box center [261, 120] width 15 height 8
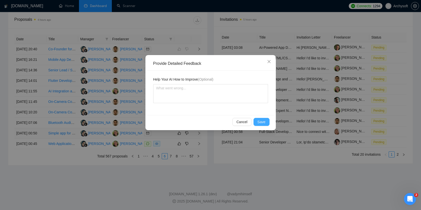
click at [262, 119] on button "Save" at bounding box center [262, 122] width 16 height 8
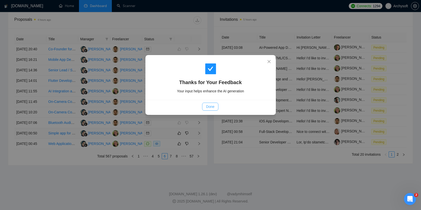
click at [208, 109] on span "Done" at bounding box center [210, 107] width 8 height 6
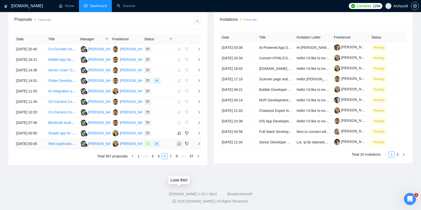
click at [181, 146] on icon "like" at bounding box center [180, 144] width 4 height 4
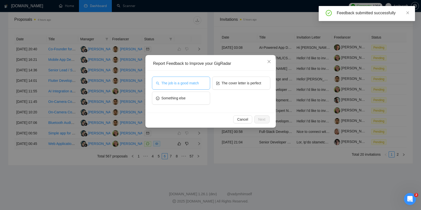
click at [205, 84] on button "The job is a good match" at bounding box center [181, 83] width 58 height 13
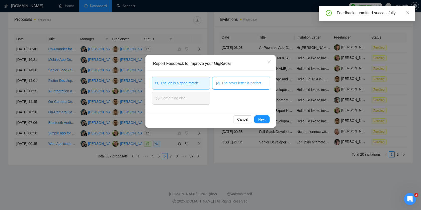
click at [226, 84] on span "The cover letter is perfect" at bounding box center [242, 83] width 40 height 6
click at [265, 122] on span "Next" at bounding box center [261, 120] width 7 height 6
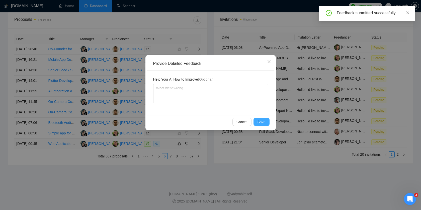
click at [263, 124] on span "Save" at bounding box center [262, 122] width 8 height 6
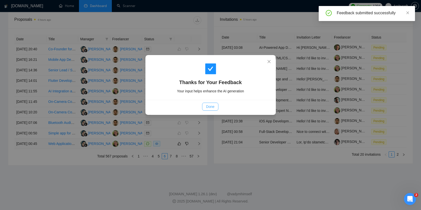
click at [212, 108] on span "Done" at bounding box center [210, 107] width 8 height 6
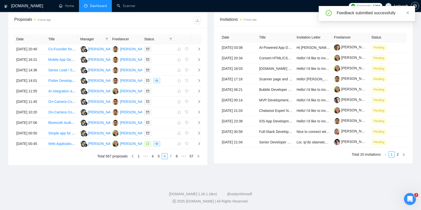
click at [171, 159] on link "7" at bounding box center [171, 157] width 6 height 6
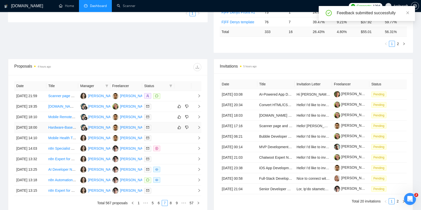
scroll to position [130, 0]
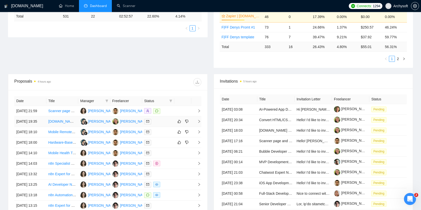
click at [167, 125] on div at bounding box center [158, 122] width 28 height 6
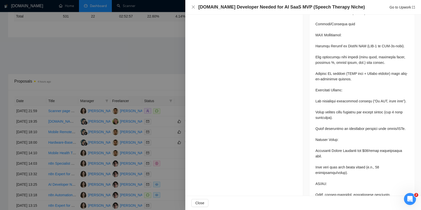
scroll to position [389, 0]
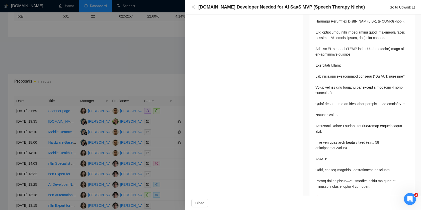
click at [129, 153] on div at bounding box center [210, 105] width 421 height 210
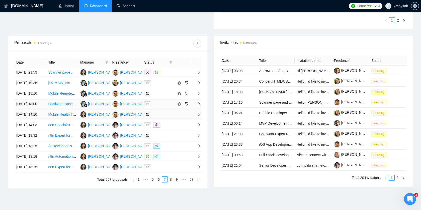
scroll to position [174, 0]
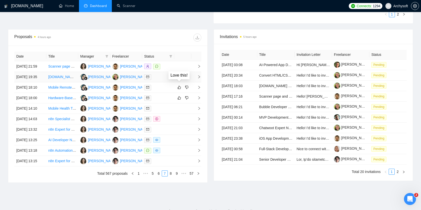
click at [179, 79] on icon "like" at bounding box center [179, 76] width 3 height 3
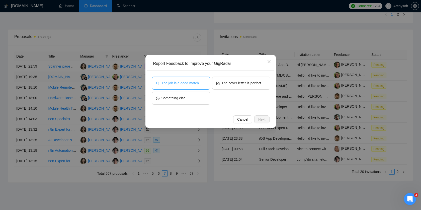
click at [202, 81] on button "The job is a good match" at bounding box center [181, 83] width 58 height 13
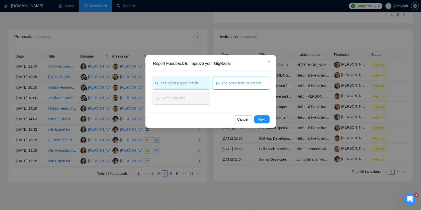
click at [223, 81] on span "The cover letter is perfect" at bounding box center [242, 83] width 40 height 6
click at [265, 121] on span "Next" at bounding box center [261, 120] width 7 height 6
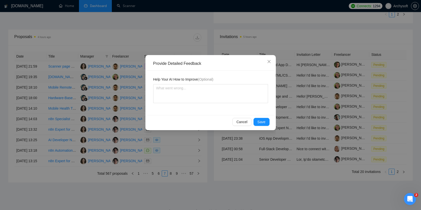
click at [265, 118] on div "Cancel Save" at bounding box center [210, 121] width 127 height 13
click at [265, 121] on span "Save" at bounding box center [262, 122] width 8 height 6
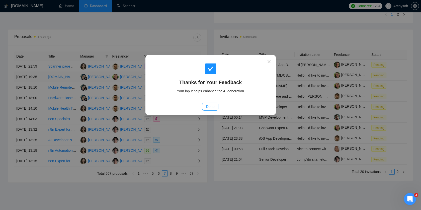
click at [209, 106] on span "Done" at bounding box center [210, 107] width 8 height 6
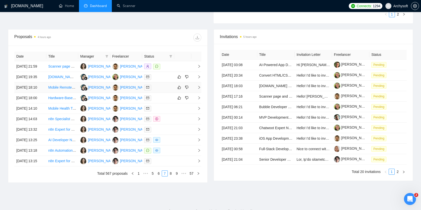
click at [169, 91] on div at bounding box center [158, 88] width 28 height 6
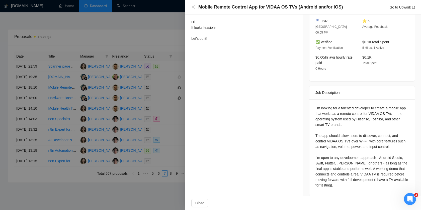
click at [155, 152] on div at bounding box center [210, 105] width 421 height 210
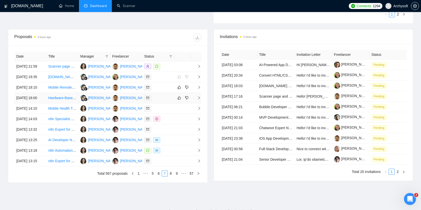
click at [164, 101] on div at bounding box center [158, 98] width 28 height 6
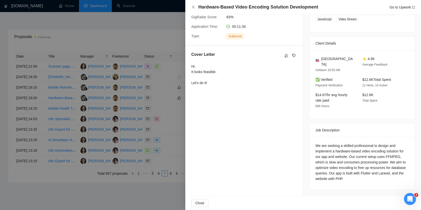
scroll to position [95, 0]
click at [156, 137] on div at bounding box center [210, 105] width 421 height 210
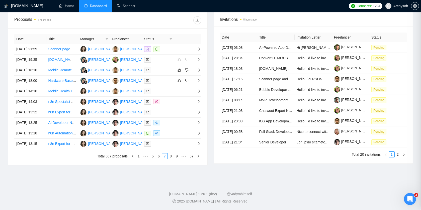
scroll to position [239, 0]
click at [171, 158] on link "8" at bounding box center [171, 157] width 6 height 6
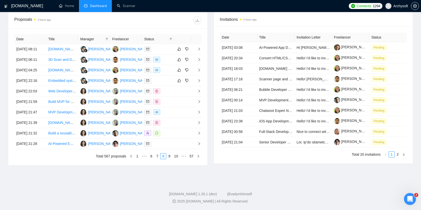
scroll to position [207, 0]
click at [136, 159] on link "1" at bounding box center [137, 157] width 6 height 6
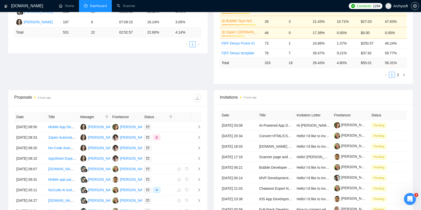
scroll to position [0, 0]
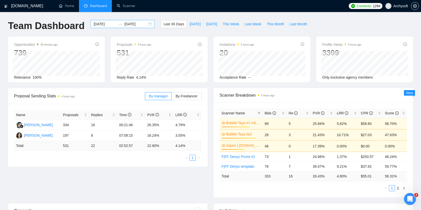
click at [146, 24] on div "[DATE] [DATE]" at bounding box center [123, 24] width 64 height 8
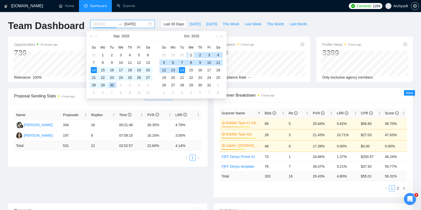
type input "[DATE]"
click at [191, 57] on div "1" at bounding box center [191, 55] width 6 height 6
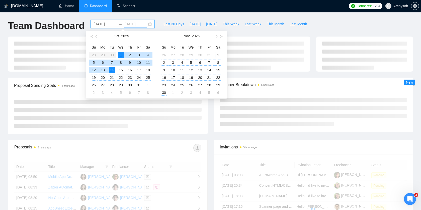
type input "[DATE]"
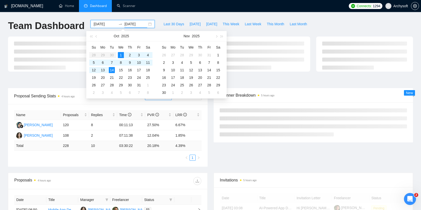
click at [208, 132] on div "Proposal Sending Stats 4 hours ago By manager By Freelancer Name Proposals Repl…" at bounding box center [108, 127] width 206 height 79
